Goal: Transaction & Acquisition: Subscribe to service/newsletter

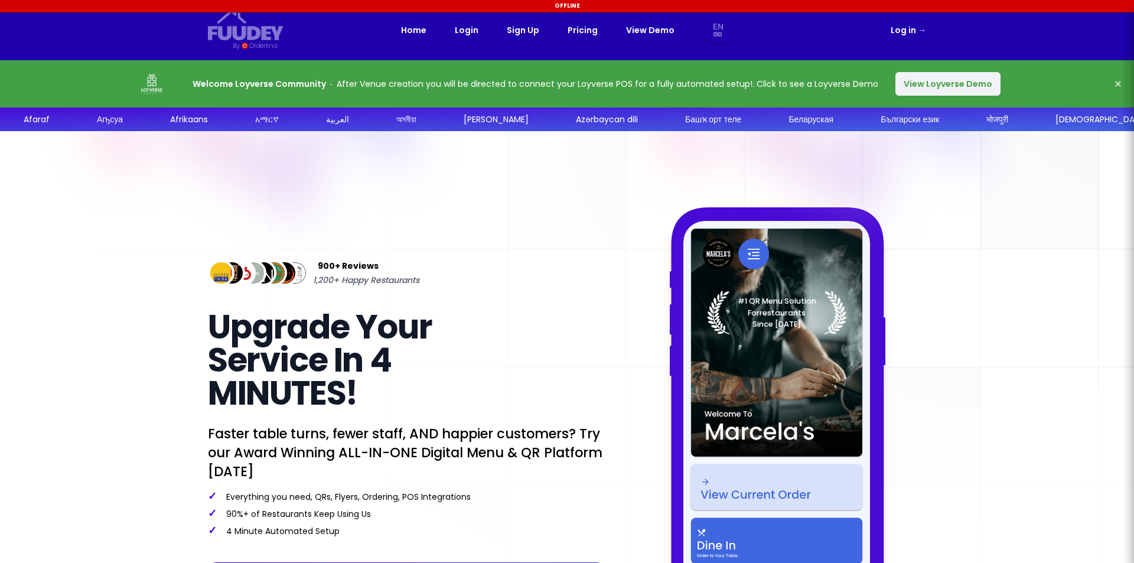
select select "en"
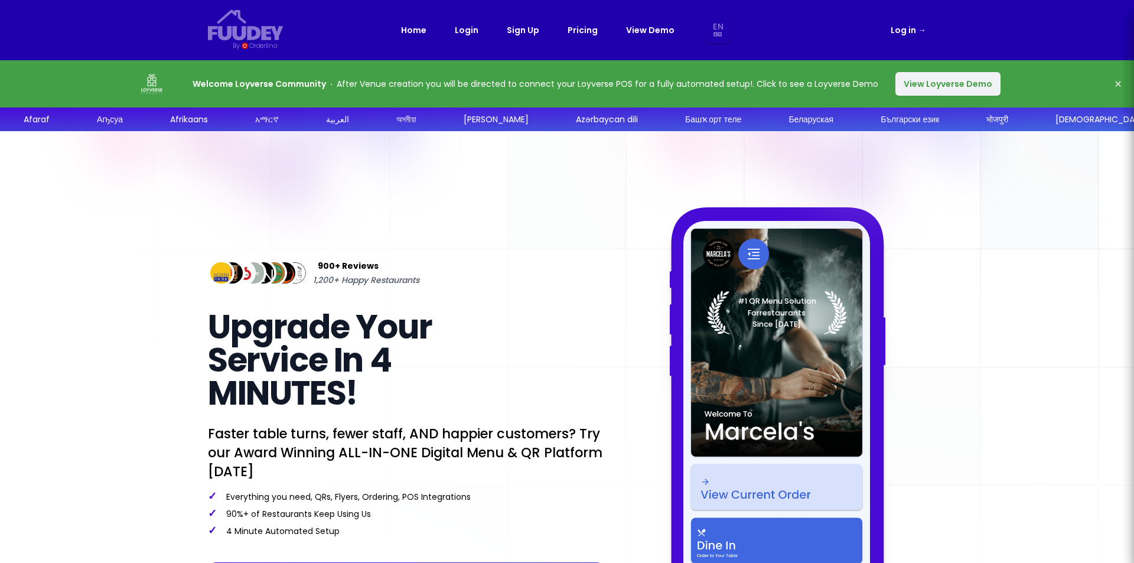
click at [653, 27] on link "View Demo" at bounding box center [650, 30] width 48 height 14
select select "en"
click at [583, 28] on link "Pricing" at bounding box center [583, 30] width 30 height 14
select select "en"
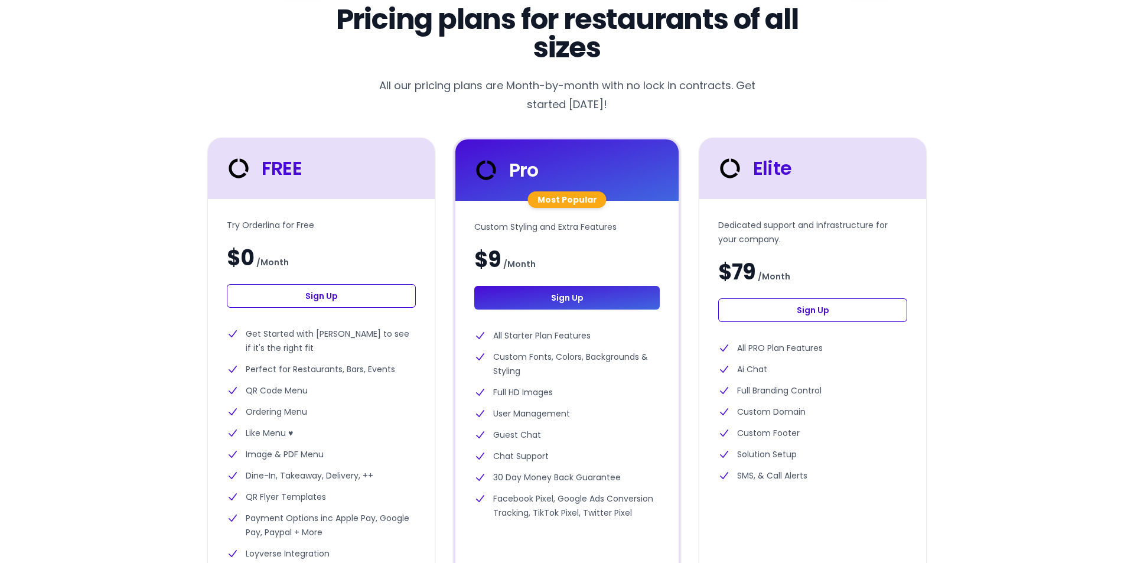
scroll to position [118, 0]
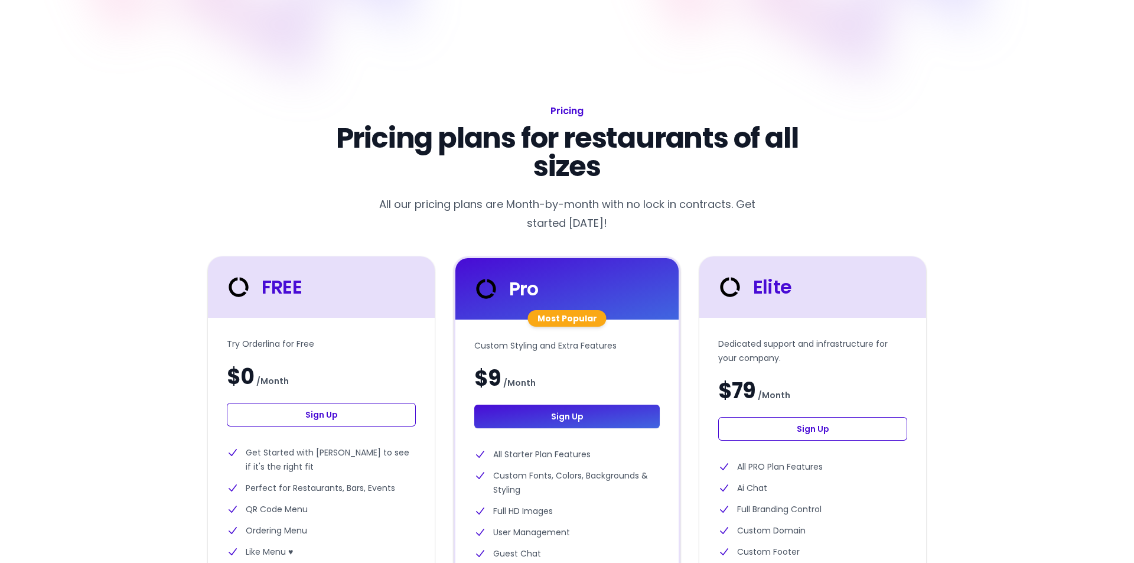
click at [302, 413] on link "Sign Up" at bounding box center [321, 415] width 189 height 24
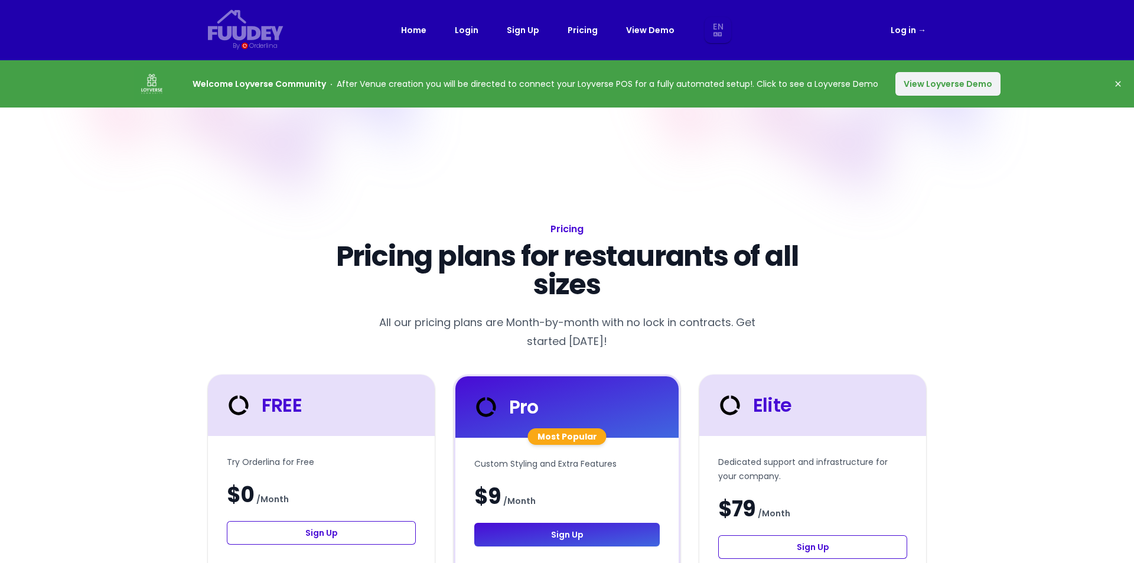
select select "en"
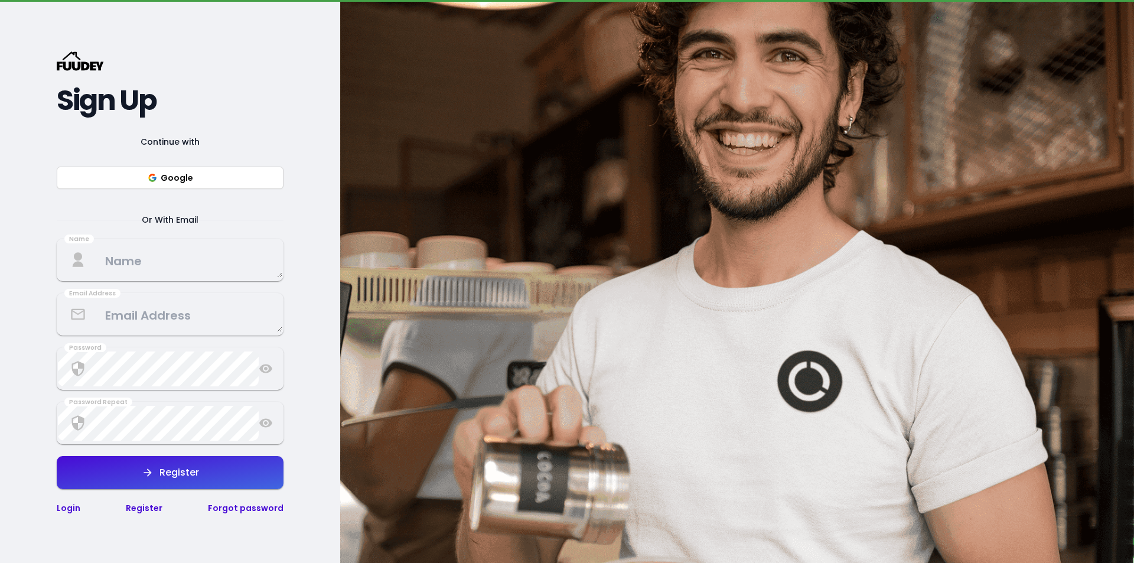
scroll to position [118, 0]
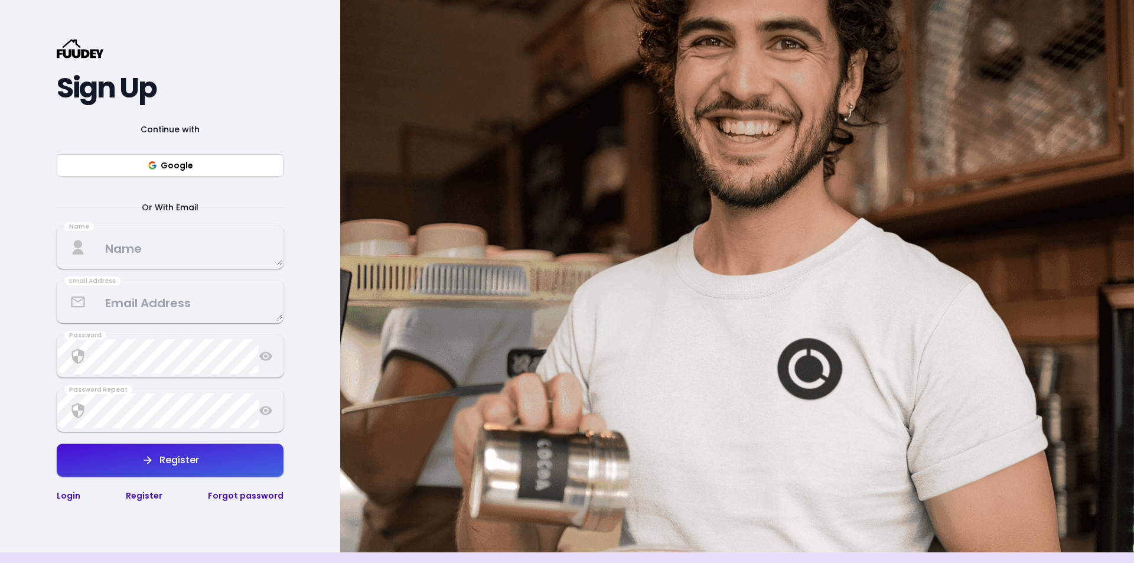
click at [166, 251] on textarea at bounding box center [170, 247] width 224 height 35
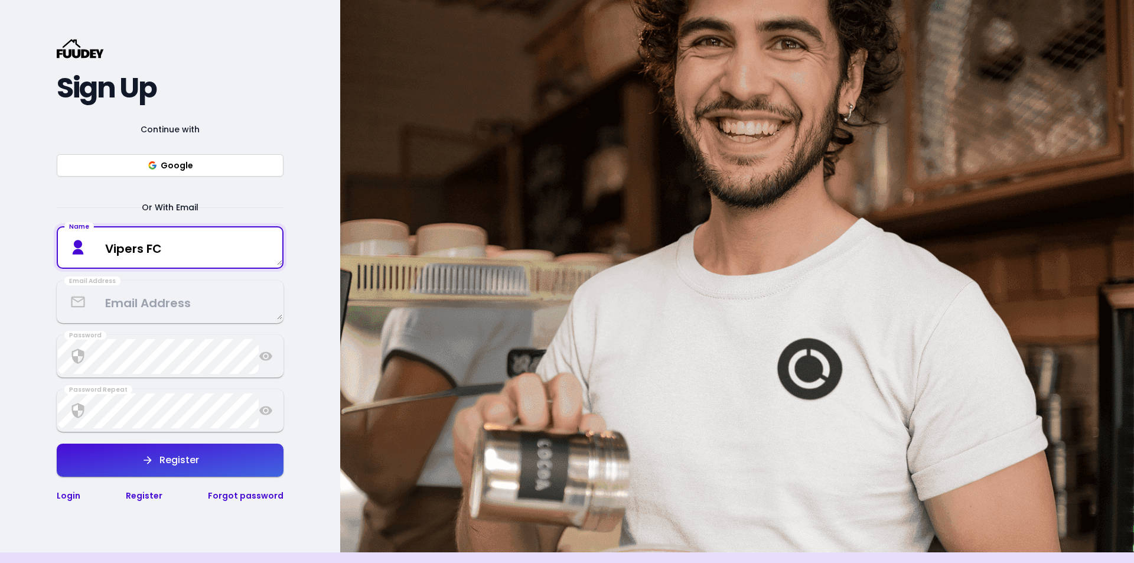
type textarea "Vipers FC"
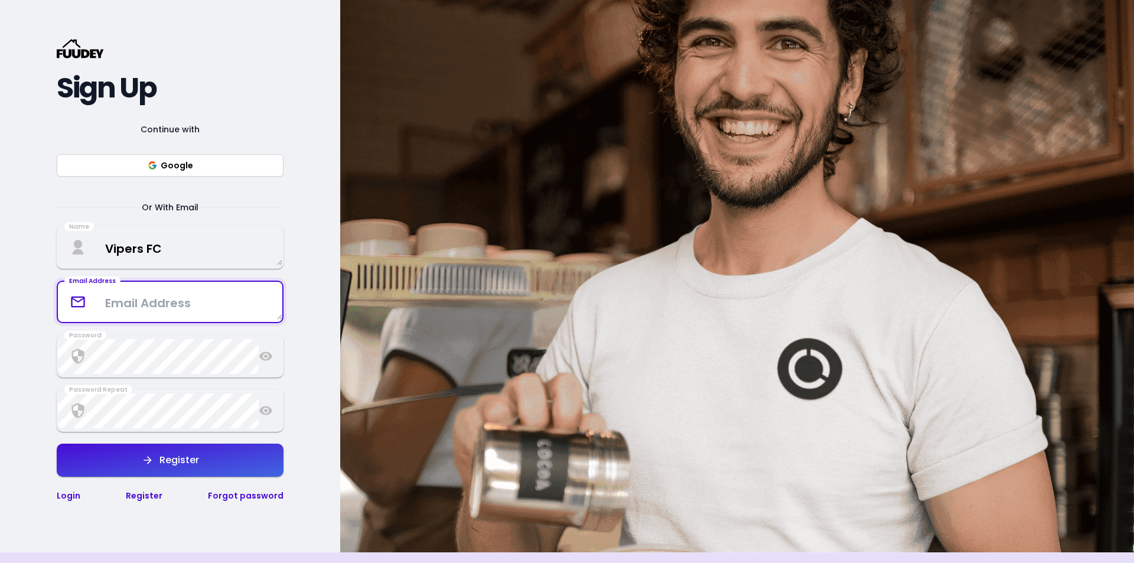
paste textarea "[URL][DOMAIN_NAME]"
drag, startPoint x: 257, startPoint y: 297, endPoint x: 24, endPoint y: 298, distance: 233.3
click at [24, 298] on div "{/* Added fill="currentColor" here */} {/* This rectangle defines the backgroun…" at bounding box center [170, 270] width 340 height 563
type textarea "[EMAIL_ADDRESS][DOMAIN_NAME]"
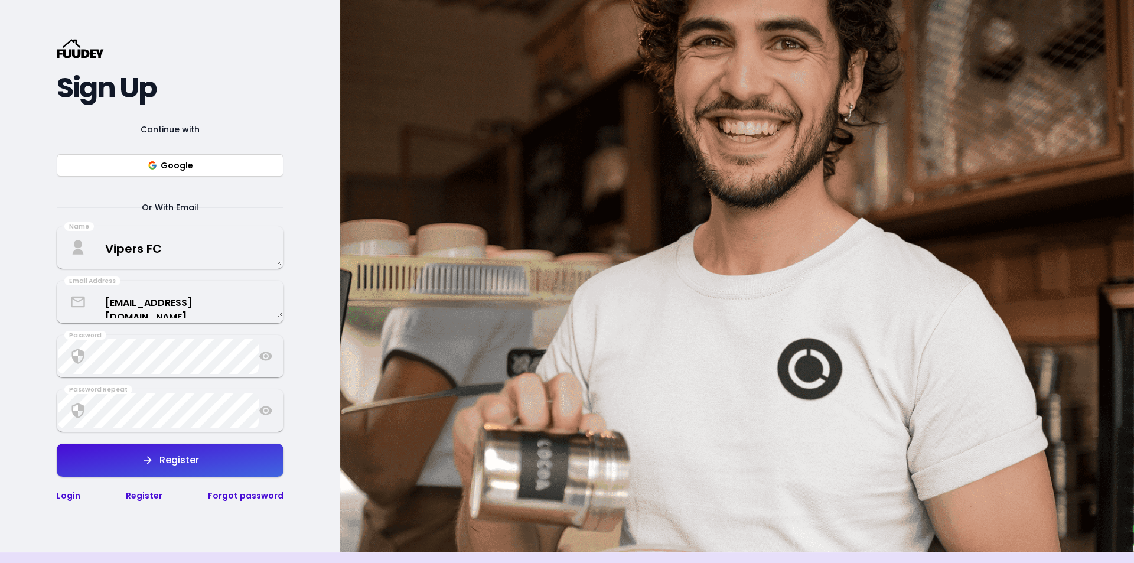
click at [264, 353] on icon at bounding box center [265, 356] width 13 height 9
click at [264, 357] on icon at bounding box center [266, 356] width 14 height 14
click at [179, 459] on div "Register" at bounding box center [176, 459] width 45 height 9
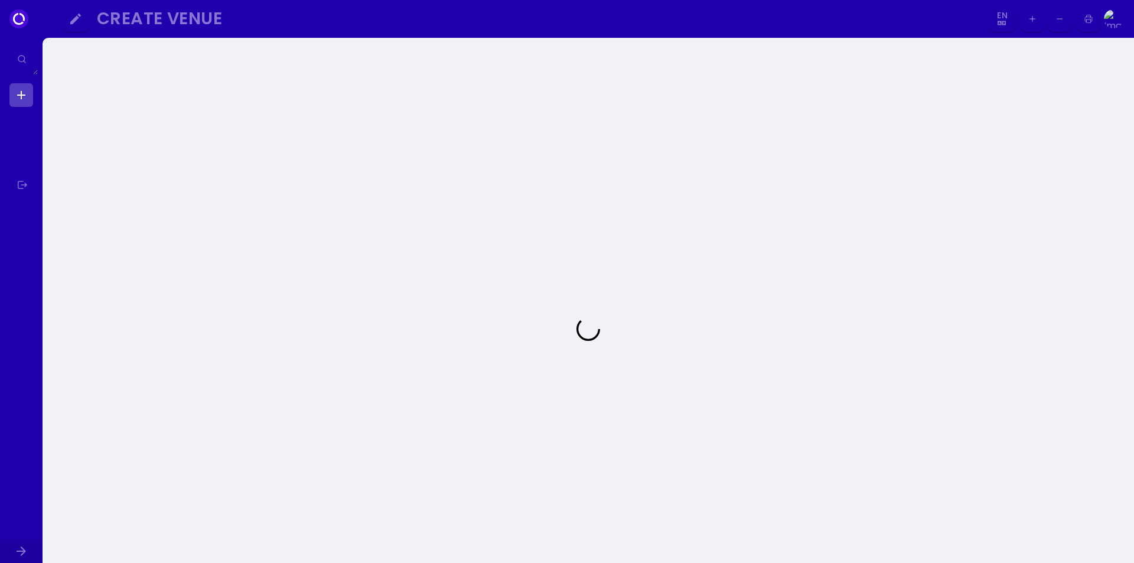
select select "en"
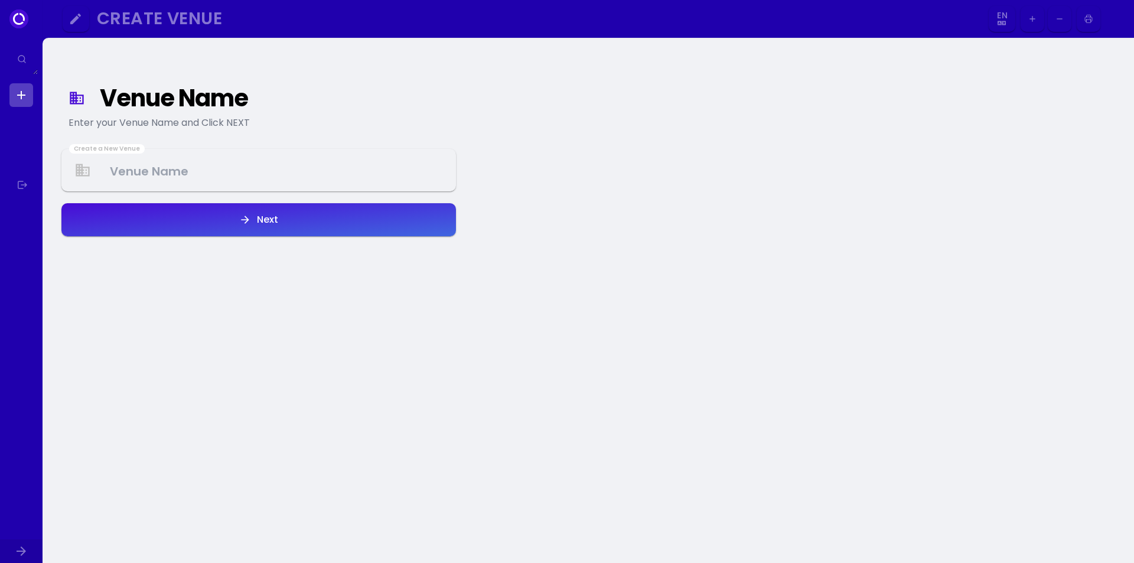
select select "en"
click at [219, 167] on Venue at bounding box center [259, 170] width 392 height 35
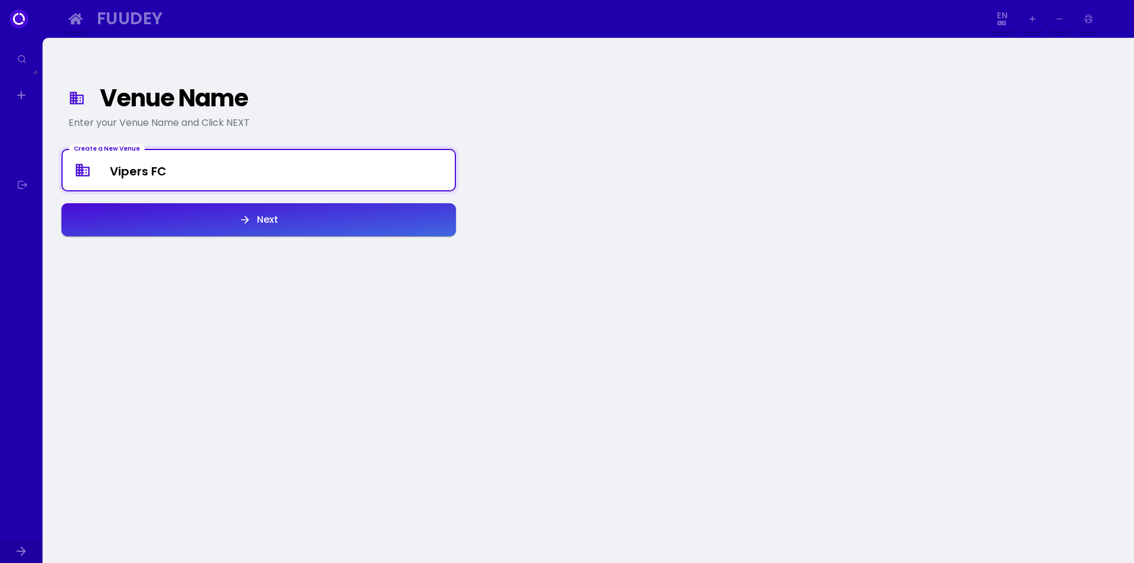
type Venue "Vipers FC"
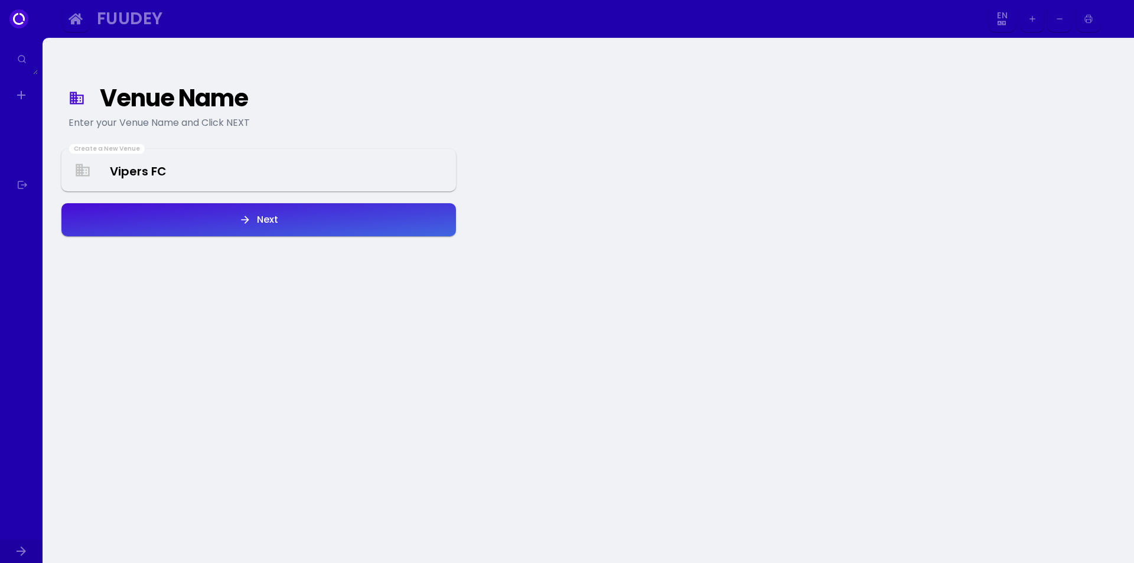
click at [253, 217] on div "Next" at bounding box center [264, 219] width 27 height 9
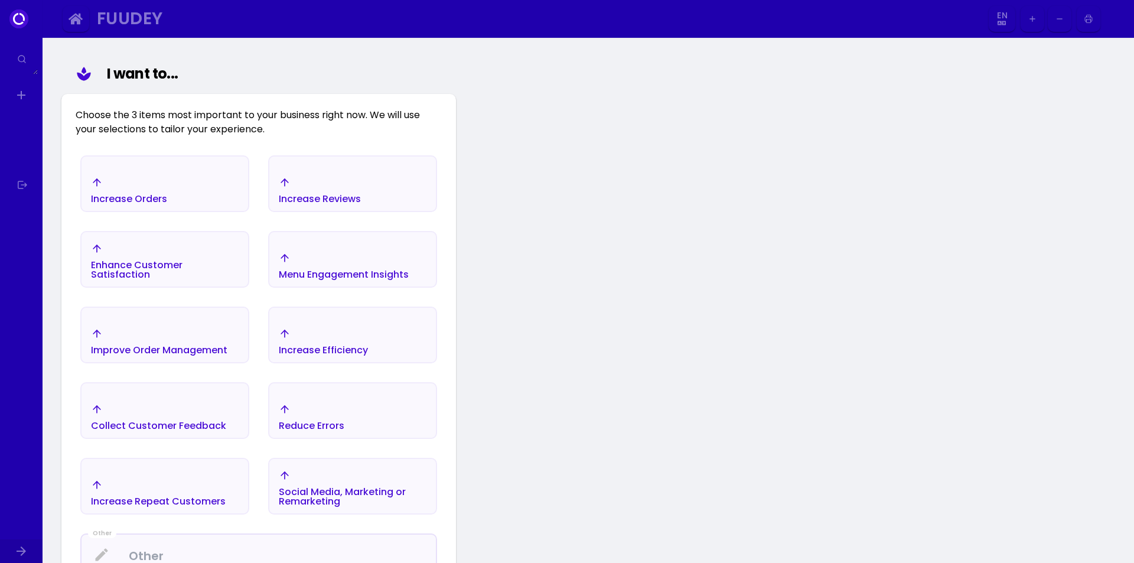
scroll to position [137, 0]
click at [203, 339] on div "Improve Order Management" at bounding box center [159, 340] width 136 height 27
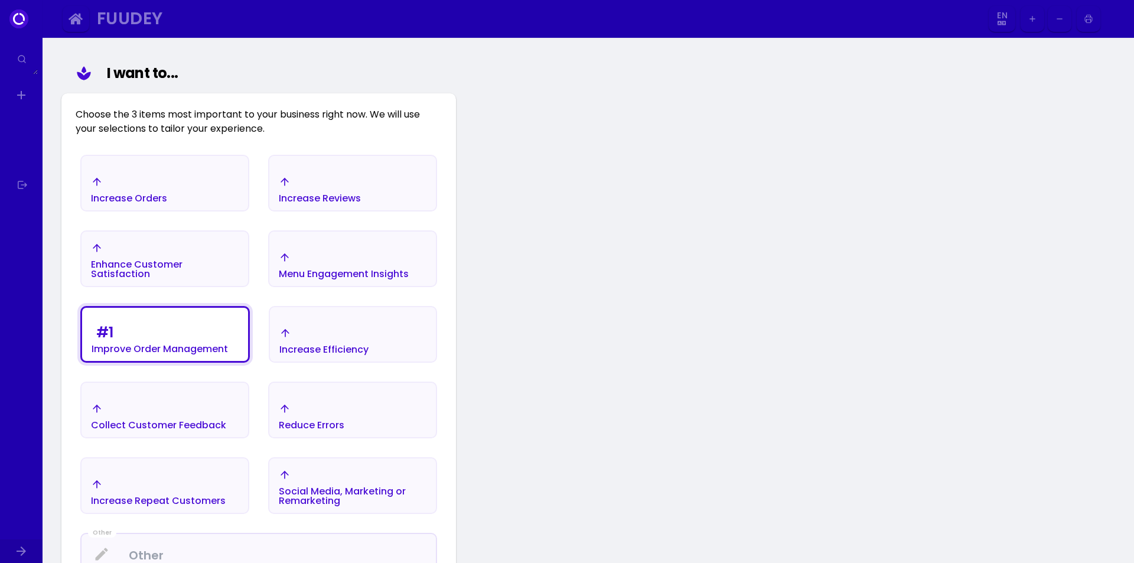
click at [314, 334] on div "Increase Efficiency" at bounding box center [323, 340] width 89 height 27
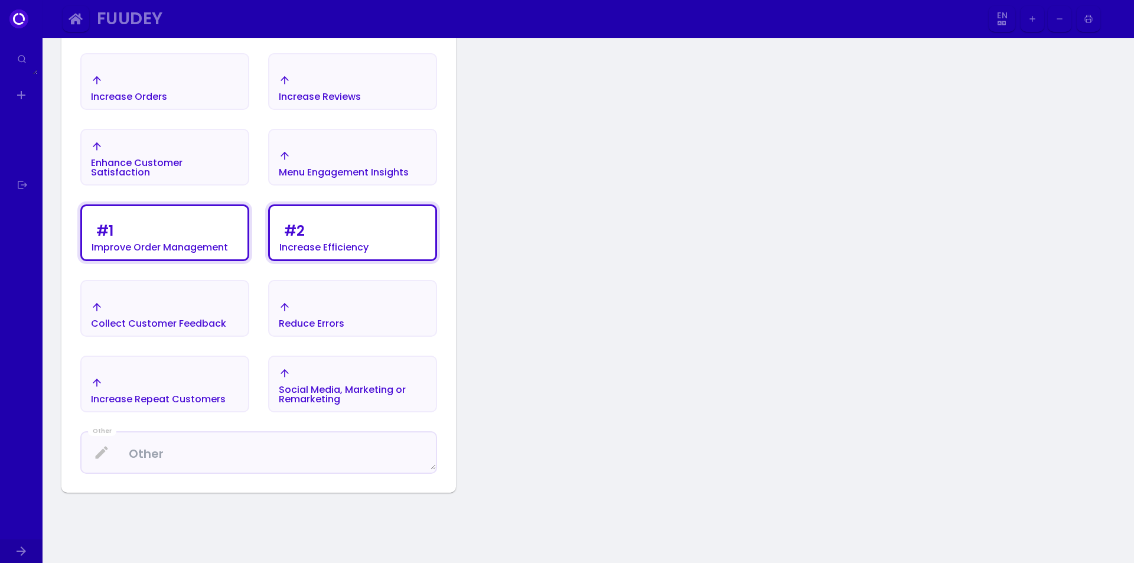
scroll to position [255, 0]
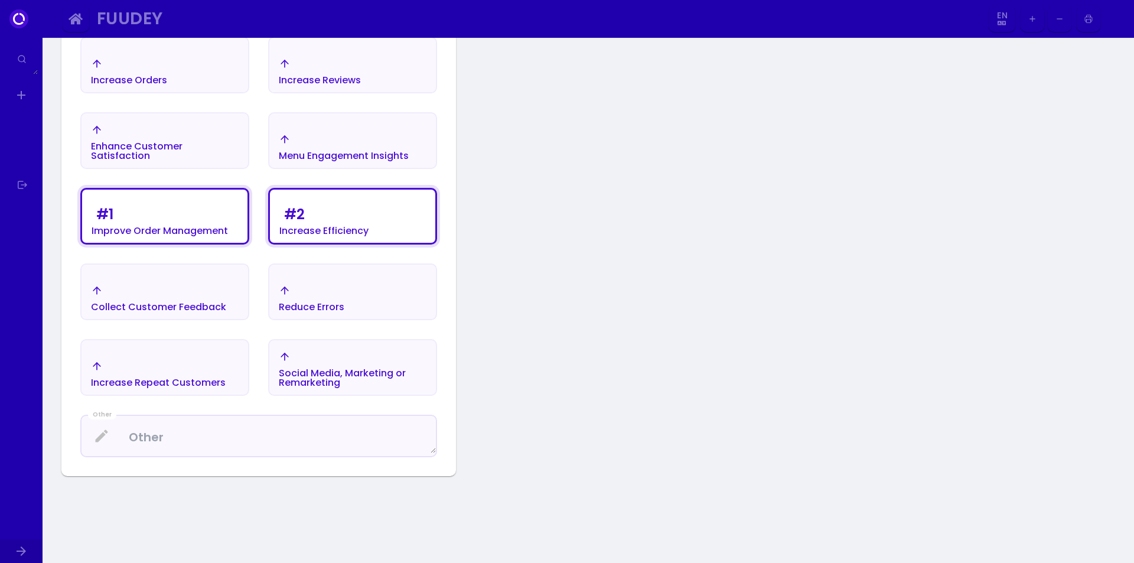
click at [149, 146] on div "Enhance Customer Satisfaction" at bounding box center [165, 151] width 148 height 19
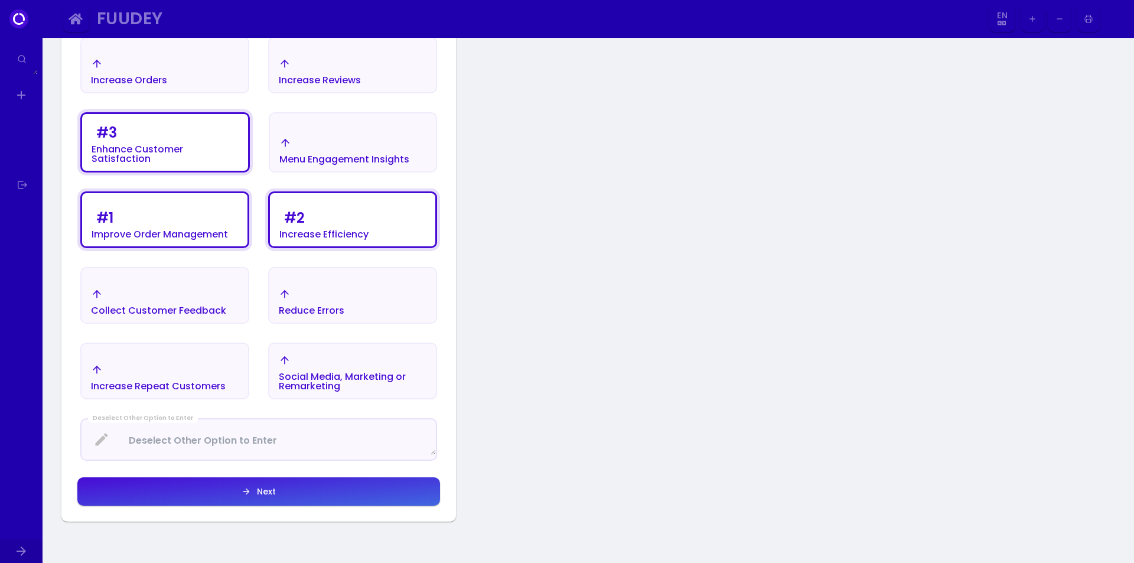
click at [260, 489] on div "Next" at bounding box center [263, 491] width 25 height 8
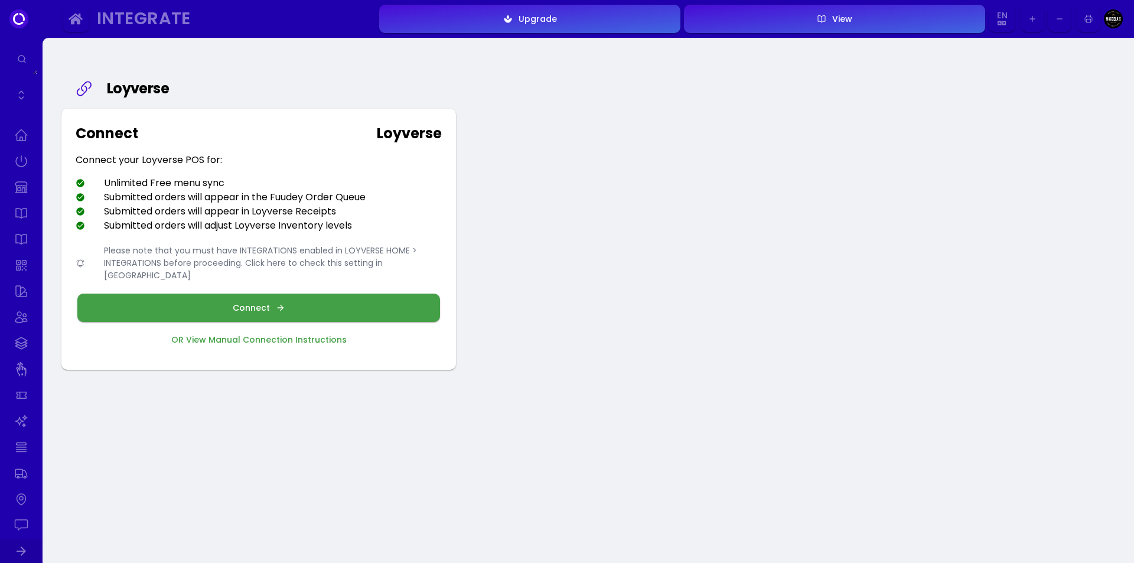
click at [246, 304] on div "Connect" at bounding box center [254, 308] width 43 height 8
